Goal: Information Seeking & Learning: Find specific page/section

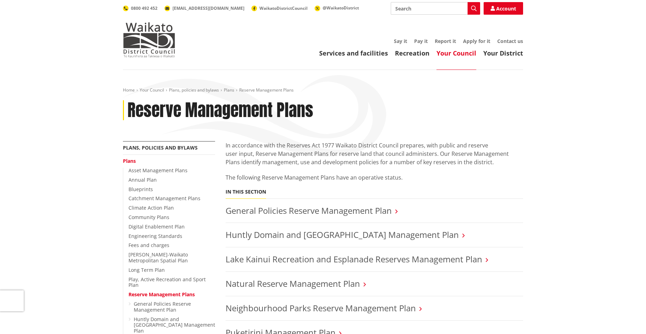
click at [461, 55] on link "Your Council" at bounding box center [456, 53] width 40 height 8
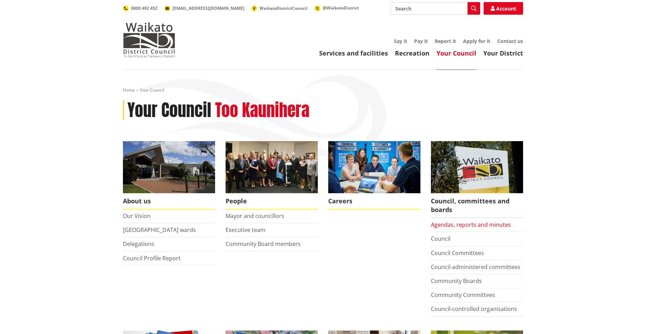
click at [478, 224] on link "Agendas, reports and minutes" at bounding box center [471, 225] width 80 height 8
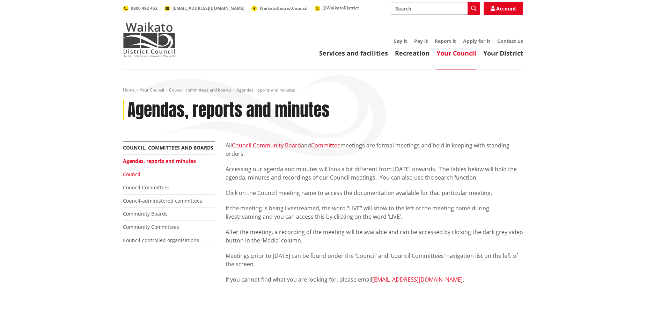
click at [136, 172] on link "Council" at bounding box center [131, 174] width 17 height 7
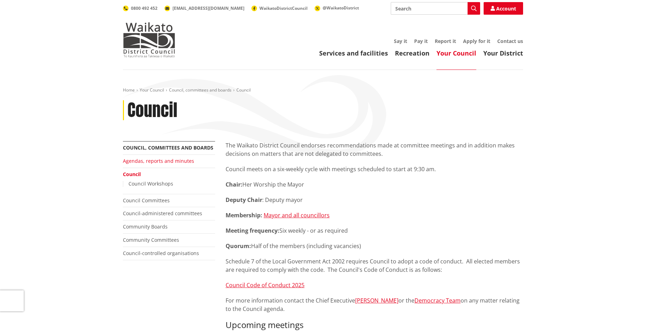
click at [149, 159] on link "Agendas, reports and minutes" at bounding box center [158, 160] width 71 height 7
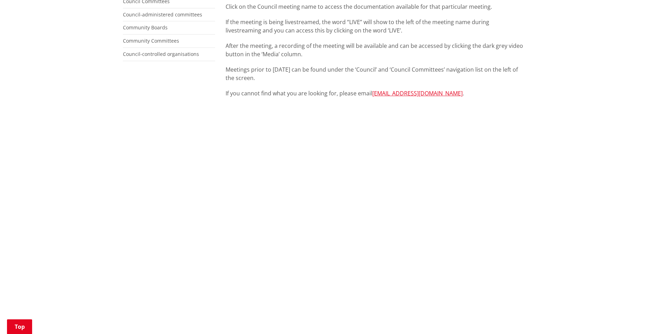
scroll to position [209, 0]
